Goal: Task Accomplishment & Management: Complete application form

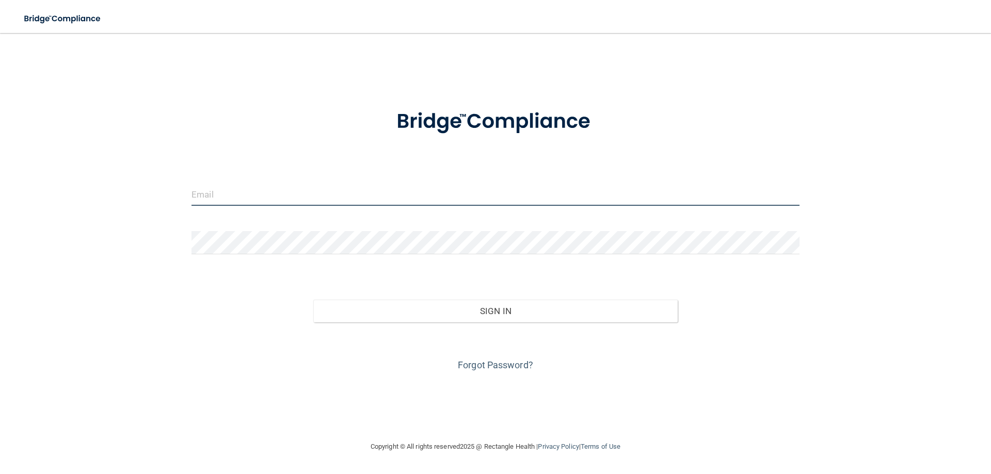
click at [256, 195] on input "email" at bounding box center [495, 194] width 608 height 23
type input "[EMAIL_ADDRESS][DOMAIN_NAME]"
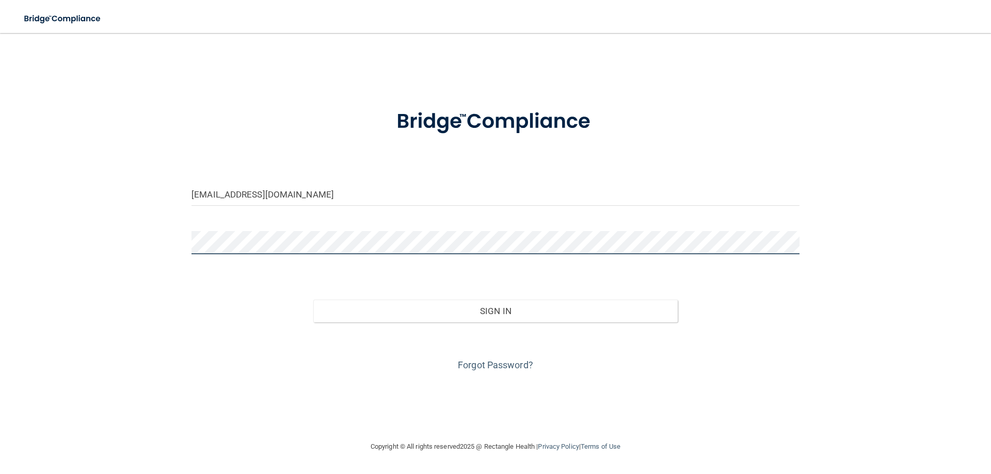
click at [313, 300] on button "Sign In" at bounding box center [495, 311] width 365 height 23
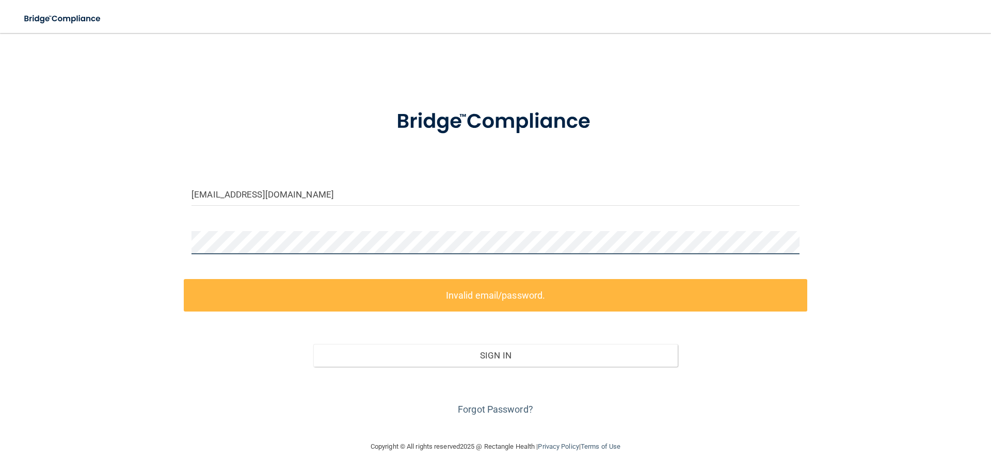
click at [0, 200] on main "[EMAIL_ADDRESS][DOMAIN_NAME] Invalid email/password. You don't have permission …" at bounding box center [495, 253] width 991 height 441
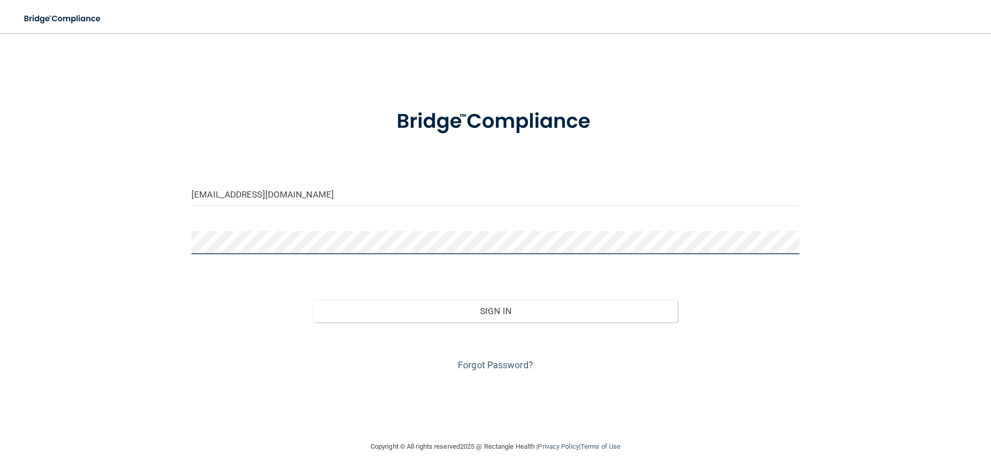
click at [313, 300] on button "Sign In" at bounding box center [495, 311] width 365 height 23
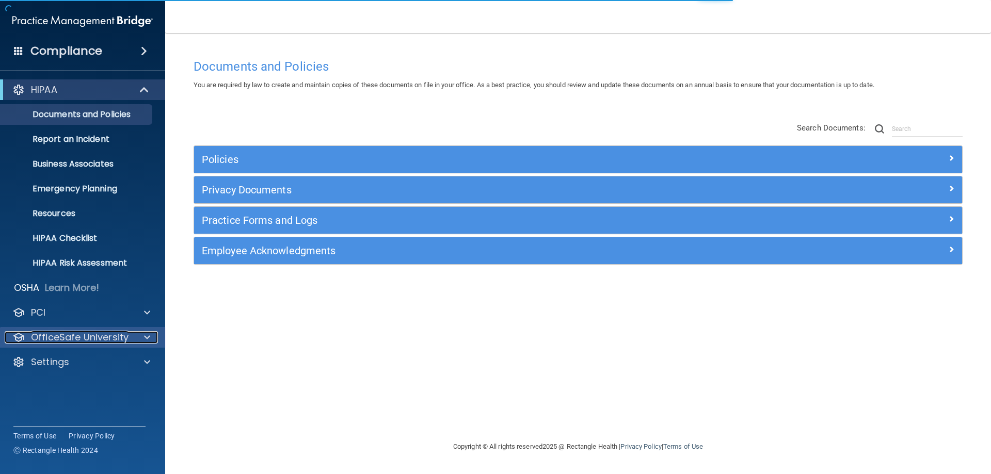
click at [146, 337] on span at bounding box center [147, 337] width 6 height 12
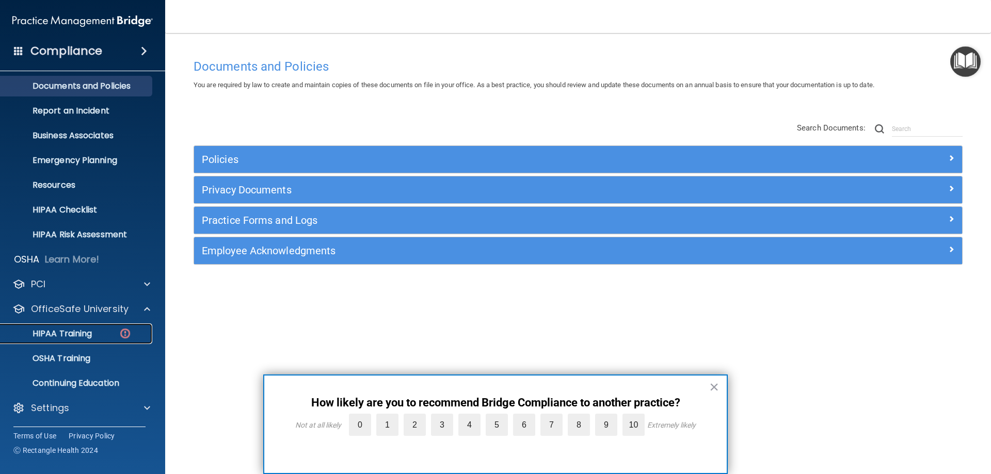
click at [77, 329] on p "HIPAA Training" at bounding box center [49, 334] width 85 height 10
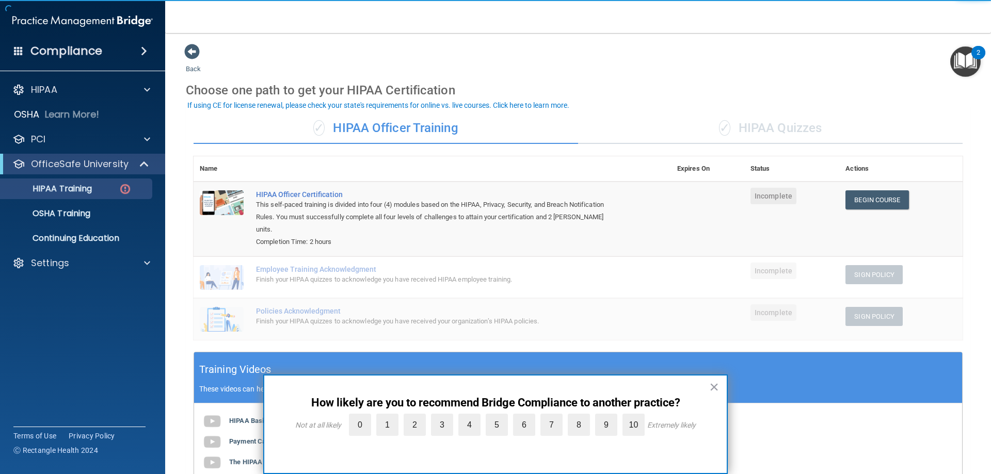
click at [718, 388] on button "×" at bounding box center [714, 387] width 10 height 17
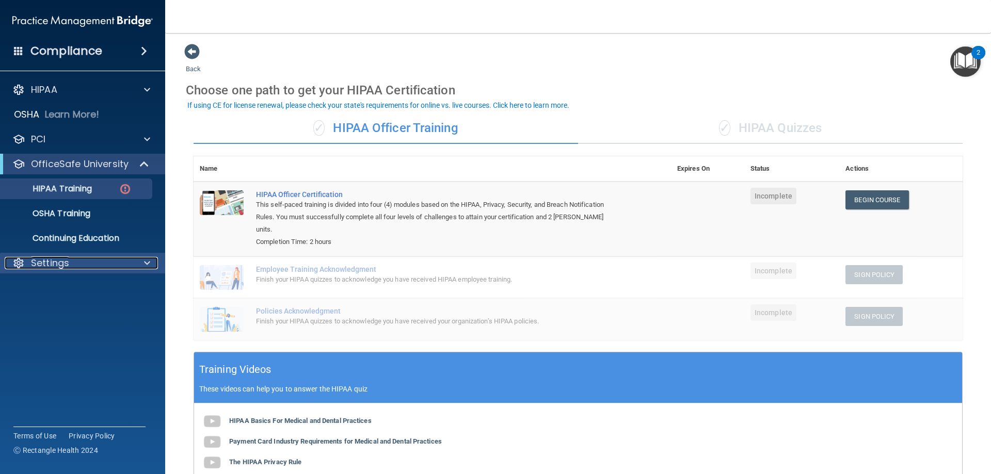
click at [147, 265] on span at bounding box center [147, 263] width 6 height 12
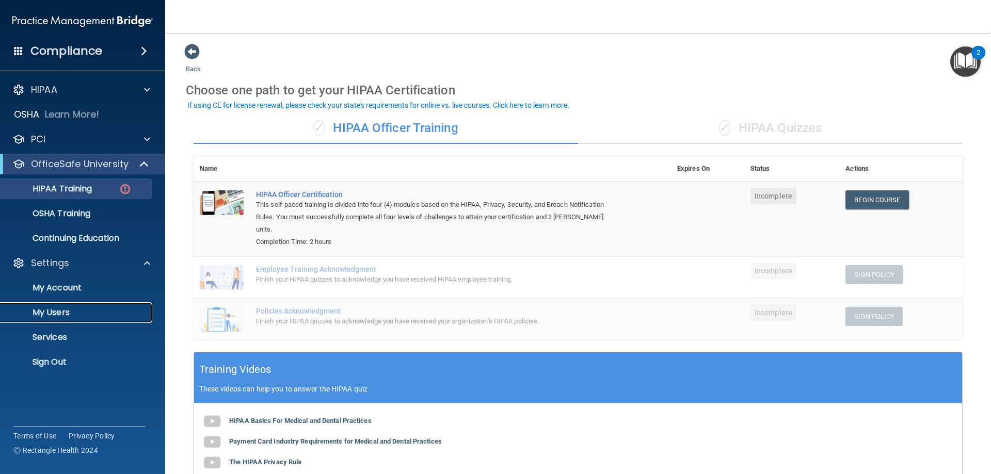
click at [49, 311] on p "My Users" at bounding box center [77, 313] width 141 height 10
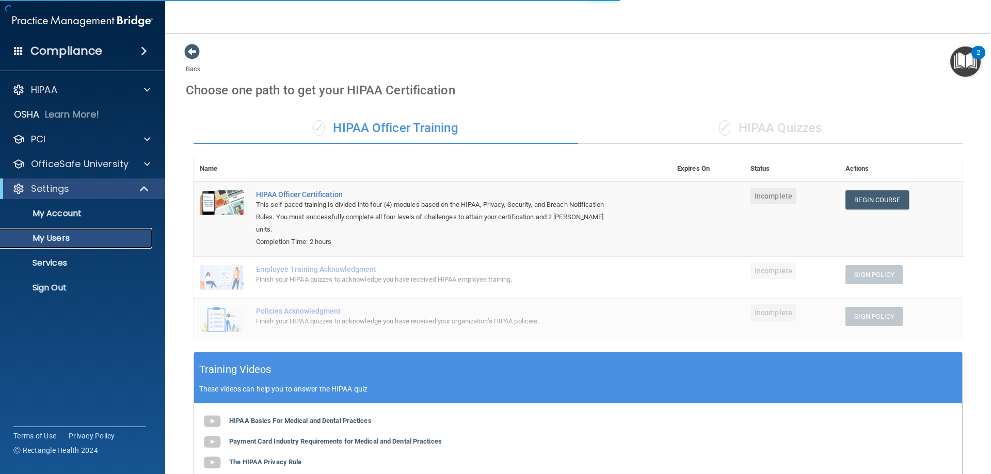
select select "20"
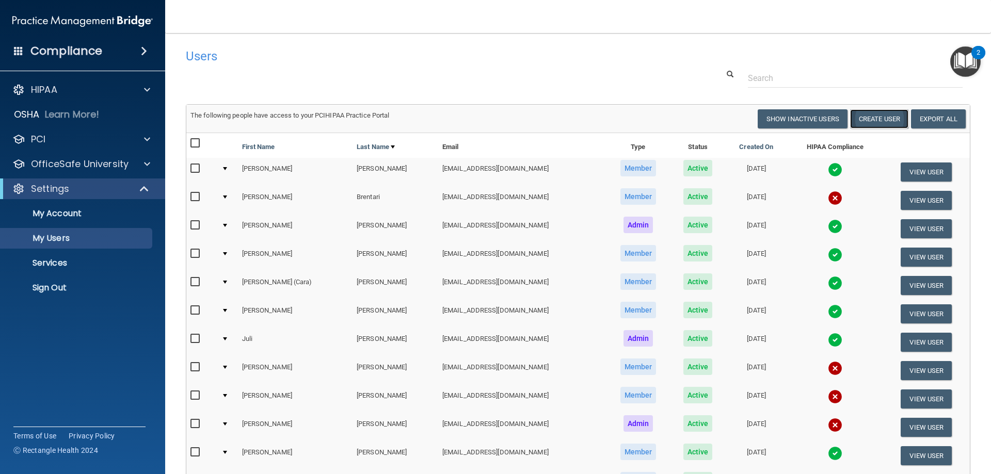
click at [876, 119] on button "Create User" at bounding box center [879, 118] width 58 height 19
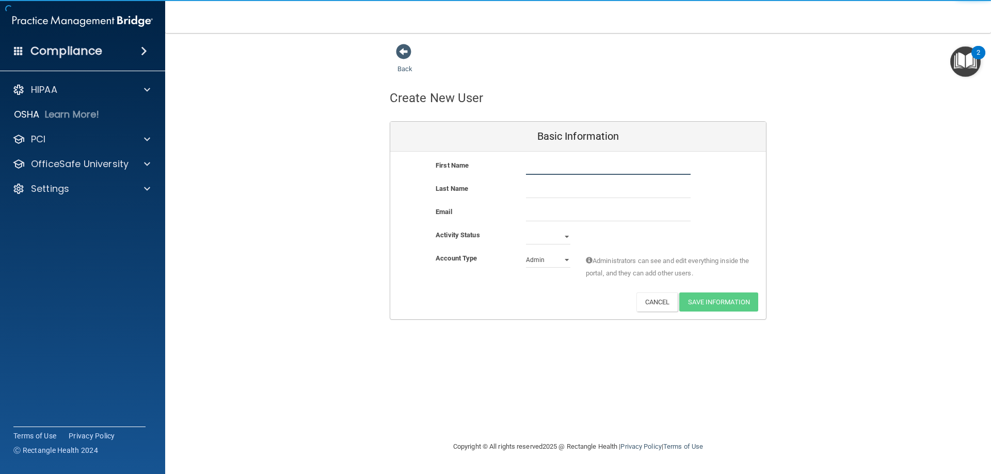
click at [550, 167] on input "text" at bounding box center [608, 166] width 165 height 15
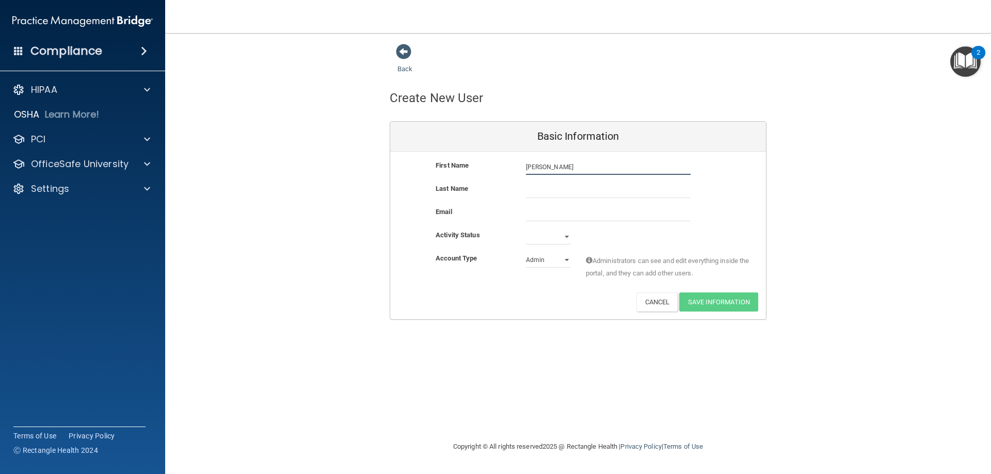
type input "[PERSON_NAME]"
click at [538, 196] on input "text" at bounding box center [608, 190] width 165 height 15
type input "[PERSON_NAME]"
click at [536, 210] on input "email" at bounding box center [608, 213] width 165 height 15
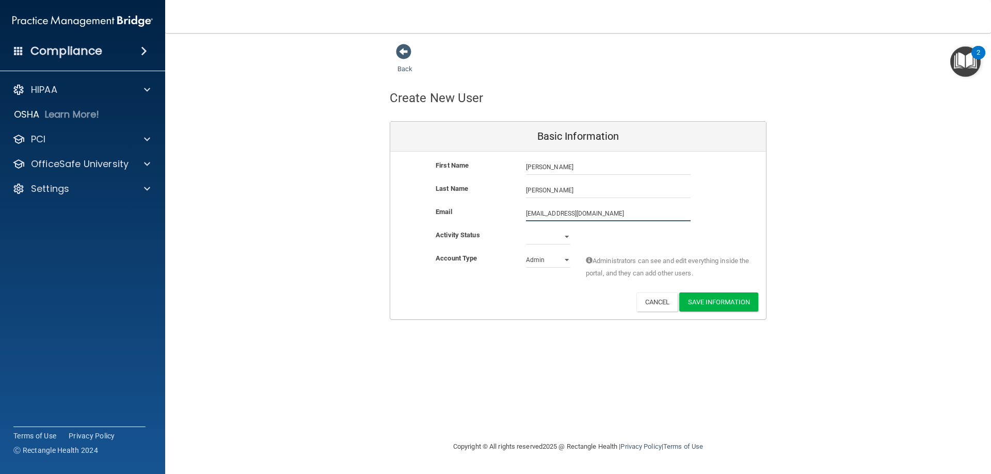
type input "[EMAIL_ADDRESS][DOMAIN_NAME]"
click at [588, 236] on div "Activity Status Active Inactive" at bounding box center [578, 238] width 376 height 15
click at [564, 259] on select "Admin Member" at bounding box center [548, 259] width 44 height 15
select select "practice_member"
click at [526, 252] on select "Admin Member" at bounding box center [548, 259] width 44 height 15
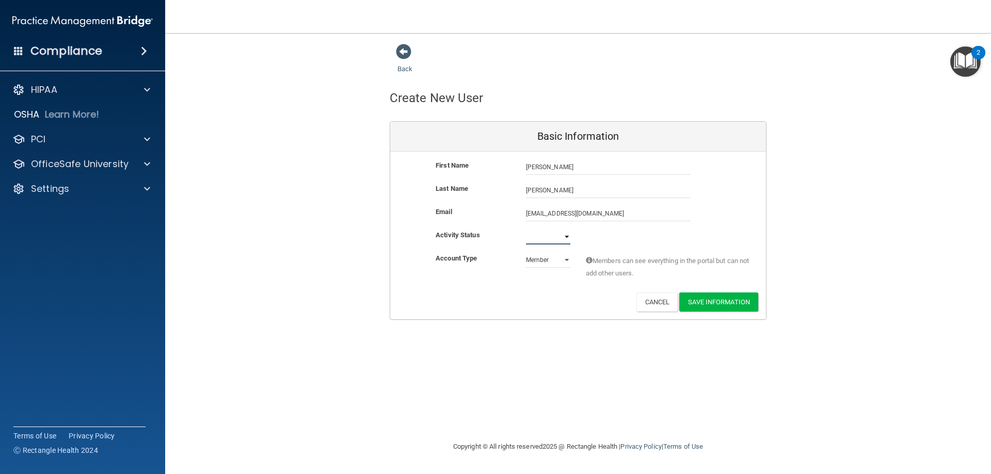
click at [558, 237] on select "Active Inactive" at bounding box center [548, 236] width 44 height 15
click at [526, 229] on select "Active Inactive" at bounding box center [548, 236] width 44 height 15
click at [567, 236] on select "Active Inactive" at bounding box center [548, 236] width 44 height 15
select select "active"
click at [526, 229] on select "Active Inactive" at bounding box center [548, 236] width 44 height 15
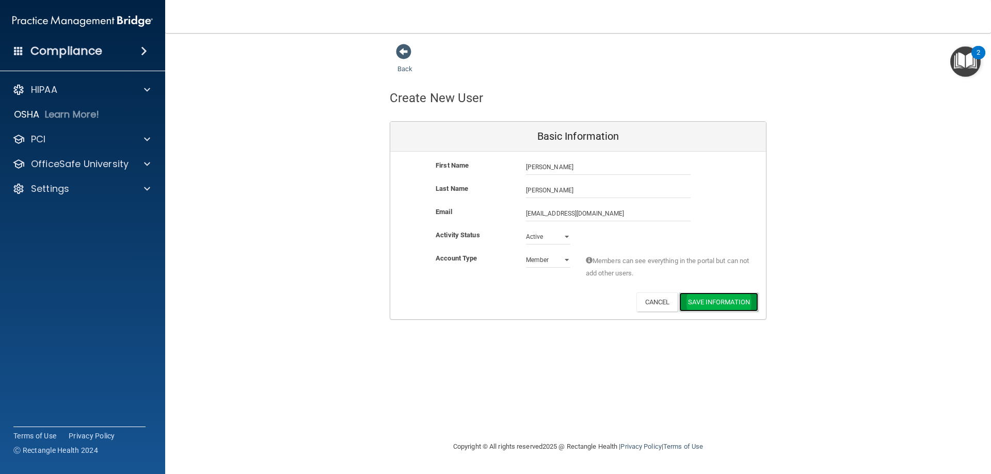
click at [706, 302] on button "Save Information" at bounding box center [718, 302] width 79 height 19
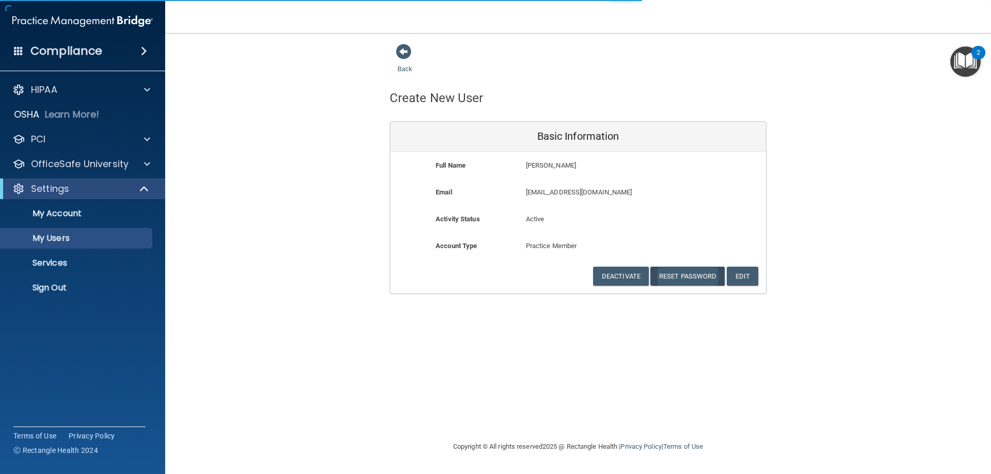
select select "20"
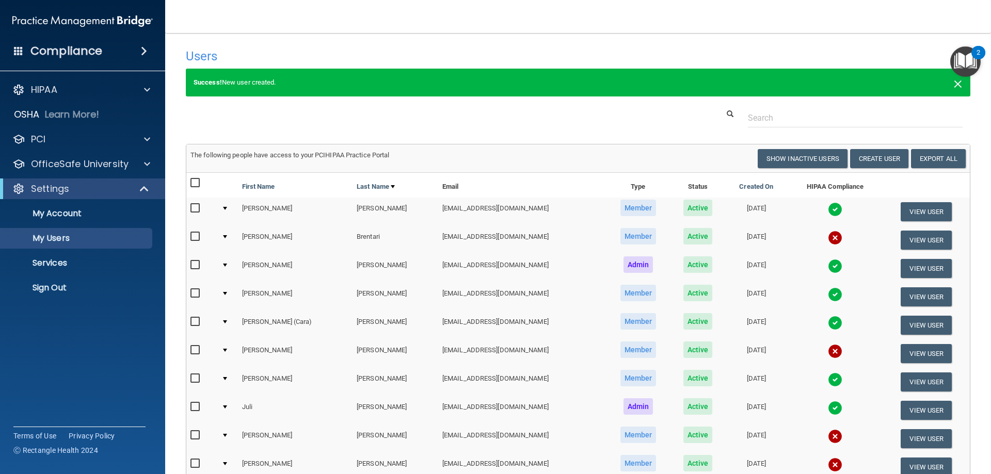
click at [953, 84] on span "×" at bounding box center [957, 82] width 9 height 21
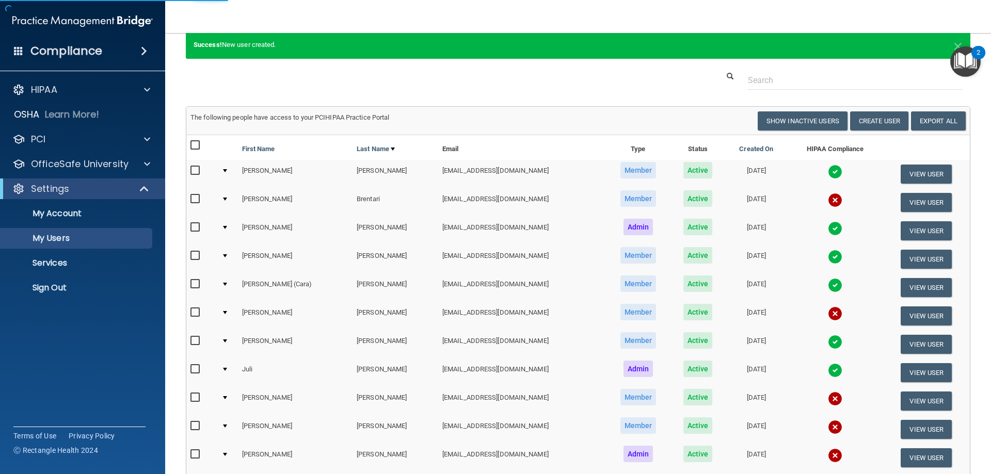
scroll to position [61, 0]
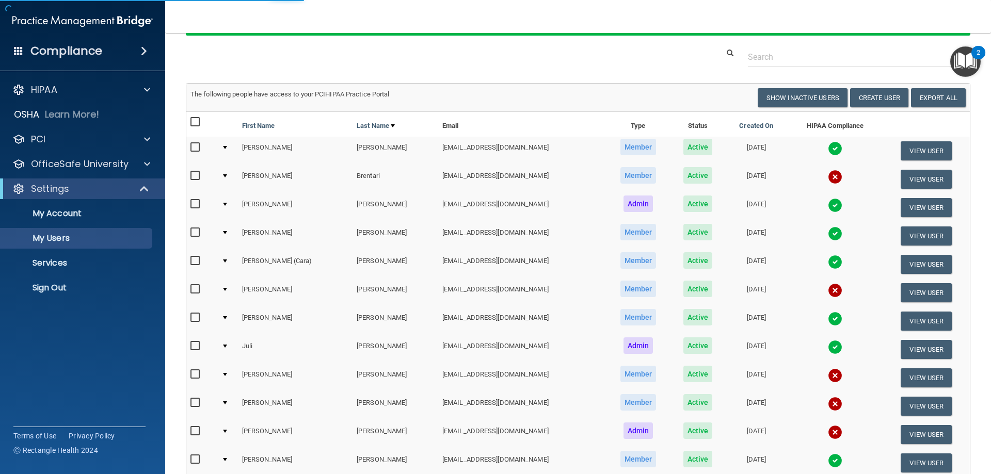
select select "20"
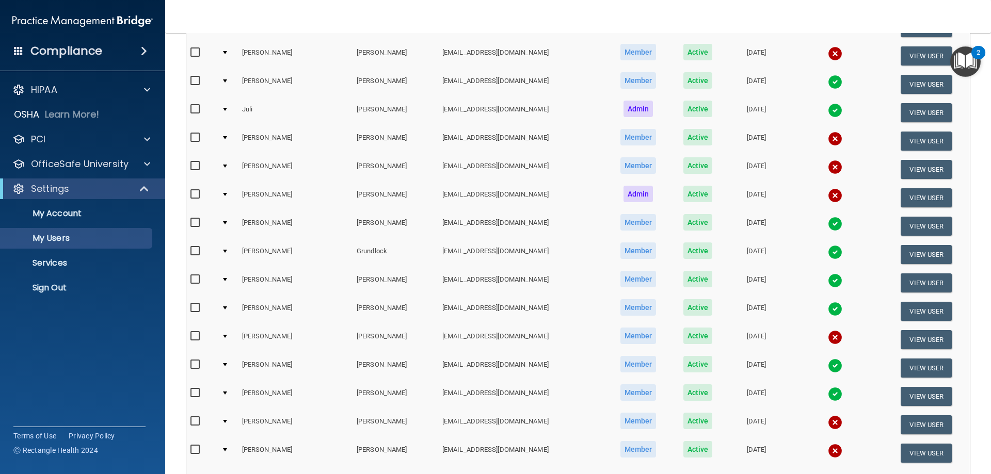
scroll to position [380, 0]
